Goal: Task Accomplishment & Management: Complete application form

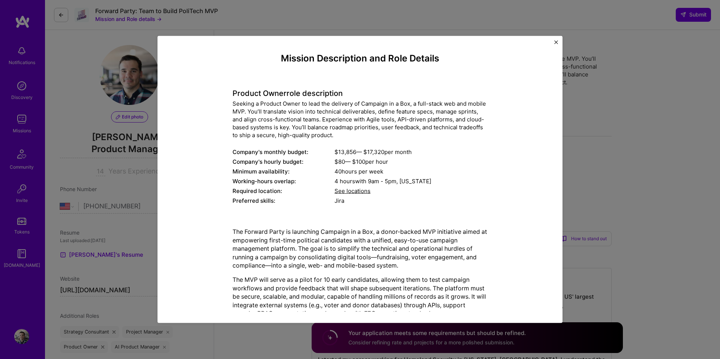
select select "US"
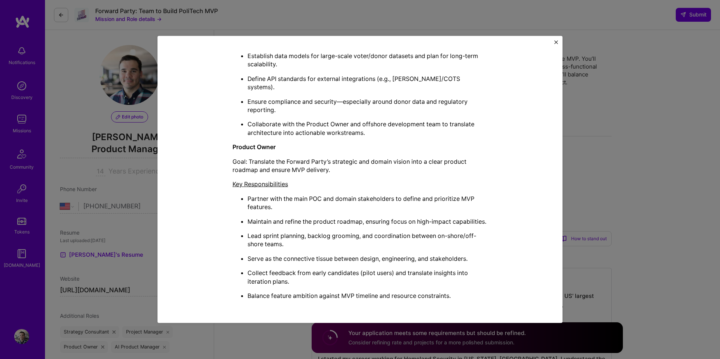
click at [552, 44] on div "Mission Description and Role Details Product Owner role description Seeking a P…" at bounding box center [360, 179] width 405 height 287
click at [557, 42] on img "Close" at bounding box center [556, 43] width 4 height 4
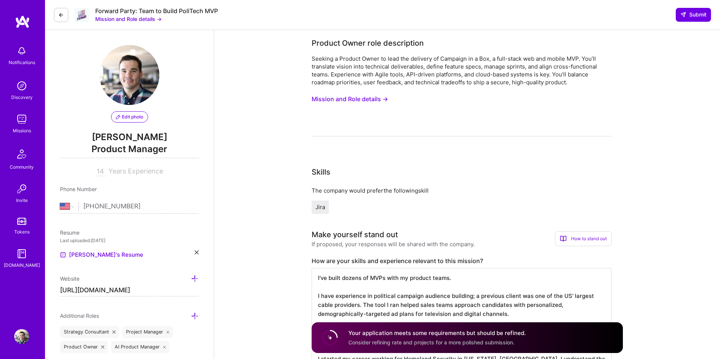
click at [61, 14] on icon at bounding box center [61, 15] width 6 height 6
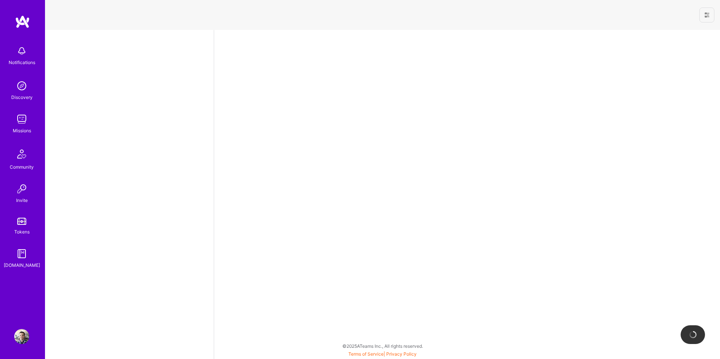
select select "US"
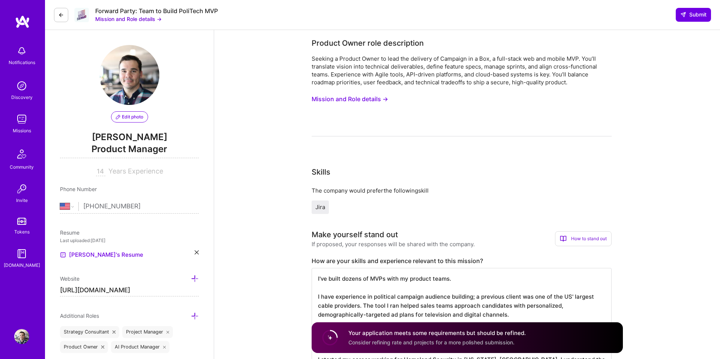
click at [21, 49] on img at bounding box center [21, 51] width 15 height 15
click at [65, 11] on button at bounding box center [61, 15] width 14 height 14
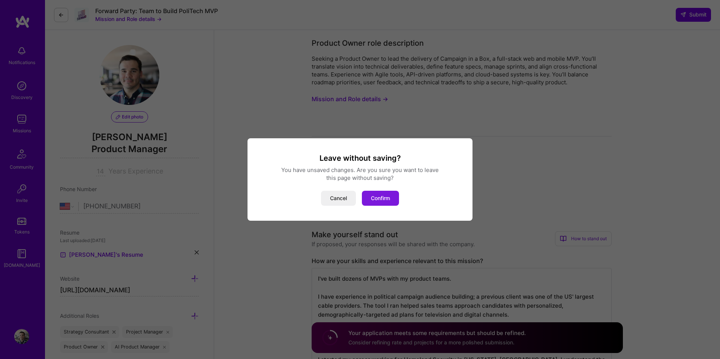
click at [377, 200] on button "Confirm" at bounding box center [380, 198] width 37 height 15
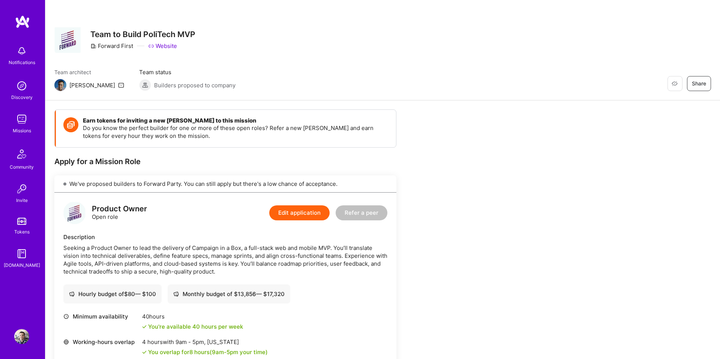
click at [21, 24] on img at bounding box center [22, 22] width 15 height 14
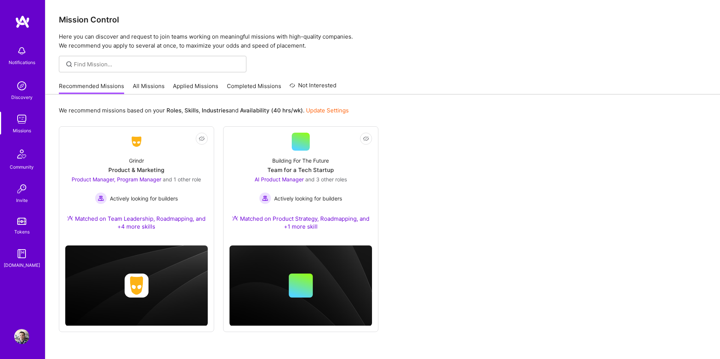
click at [24, 122] on img at bounding box center [21, 119] width 15 height 15
click at [27, 123] on img at bounding box center [21, 119] width 15 height 15
click at [23, 119] on img at bounding box center [21, 119] width 15 height 15
click at [189, 86] on link "Applied Missions" at bounding box center [195, 88] width 45 height 12
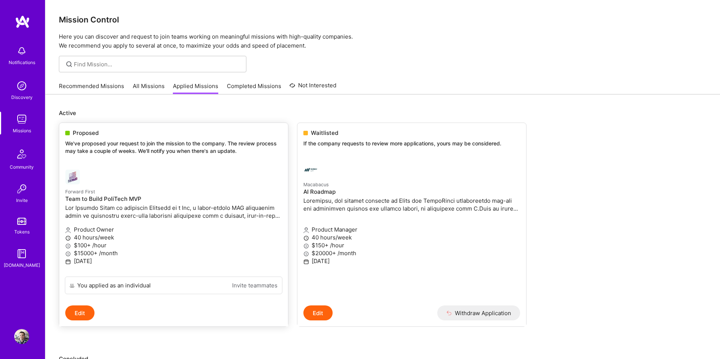
click at [90, 135] on span "Proposed" at bounding box center [86, 133] width 26 height 8
click at [120, 144] on p "We've proposed your request to join the mission to the company. The review proc…" at bounding box center [173, 147] width 217 height 15
